Goal: Task Accomplishment & Management: Use online tool/utility

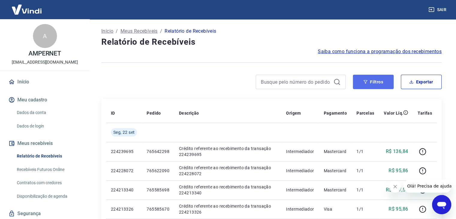
click at [372, 82] on button "Filtros" at bounding box center [373, 82] width 41 height 14
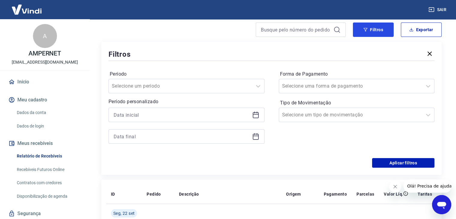
scroll to position [60, 0]
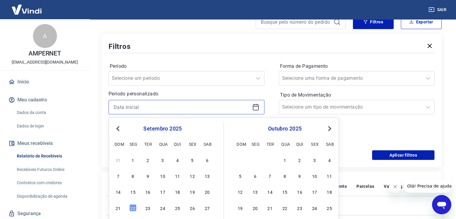
click at [175, 109] on input at bounding box center [182, 107] width 136 height 9
click at [177, 192] on div "18" at bounding box center [177, 191] width 7 height 7
type input "18/09/2025"
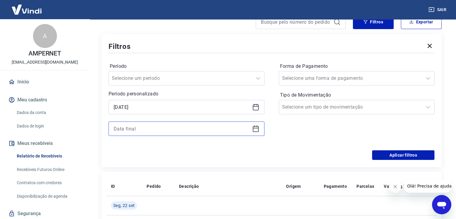
click at [142, 130] on input at bounding box center [182, 128] width 136 height 9
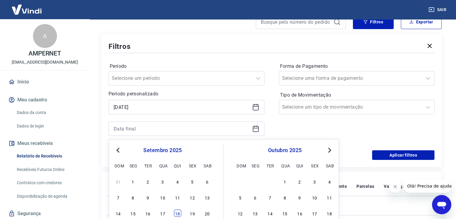
click at [177, 213] on div "18" at bounding box center [177, 213] width 7 height 7
type input "18/09/2025"
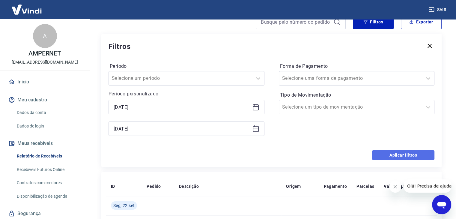
click at [402, 155] on button "Aplicar filtros" at bounding box center [403, 155] width 62 height 10
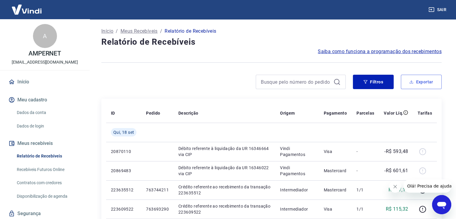
click at [429, 77] on button "Exportar" at bounding box center [421, 82] width 41 height 14
type input "18/09/2025"
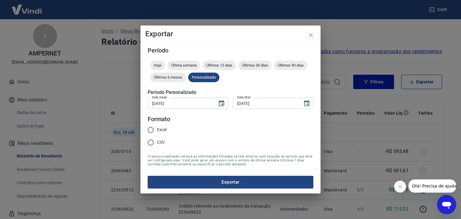
click at [149, 142] on input "CSV" at bounding box center [150, 142] width 13 height 13
radio input "true"
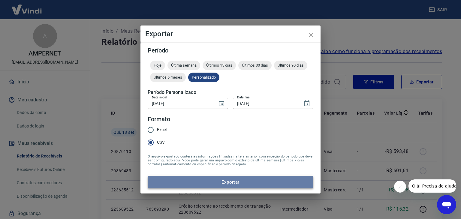
click at [213, 179] on button "Exportar" at bounding box center [230, 182] width 165 height 13
